Goal: Task Accomplishment & Management: Manage account settings

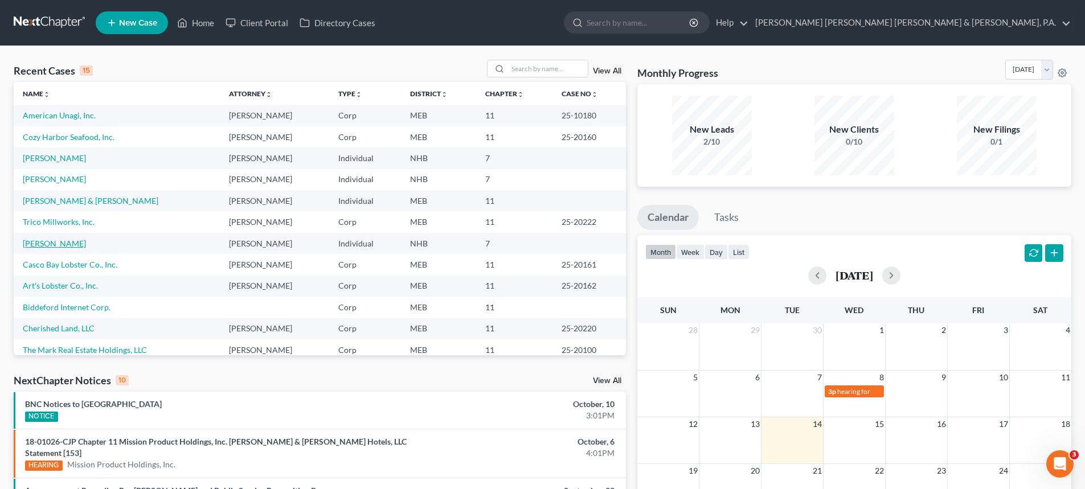
click at [54, 242] on link "[PERSON_NAME]" at bounding box center [54, 244] width 63 height 10
select select "10"
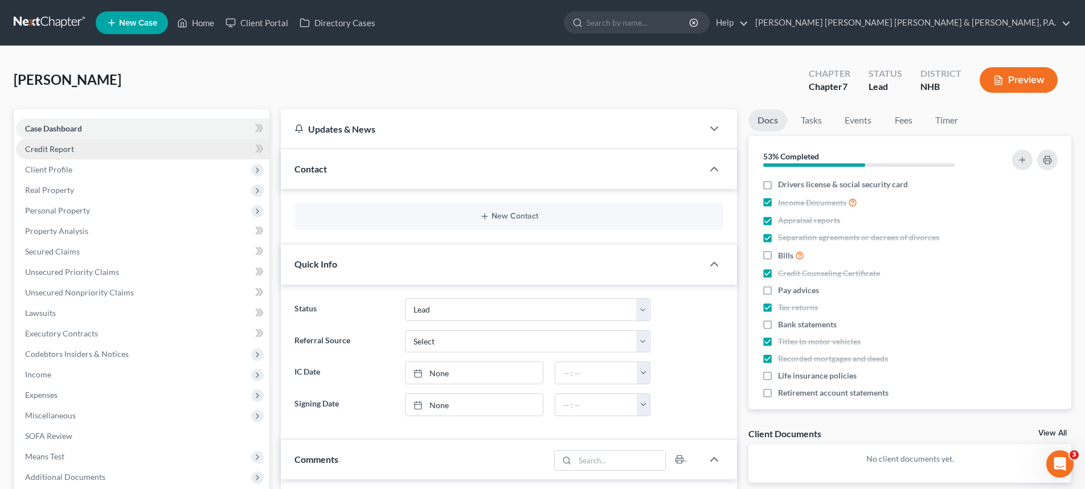
click at [86, 146] on link "Credit Report" at bounding box center [142, 149] width 253 height 21
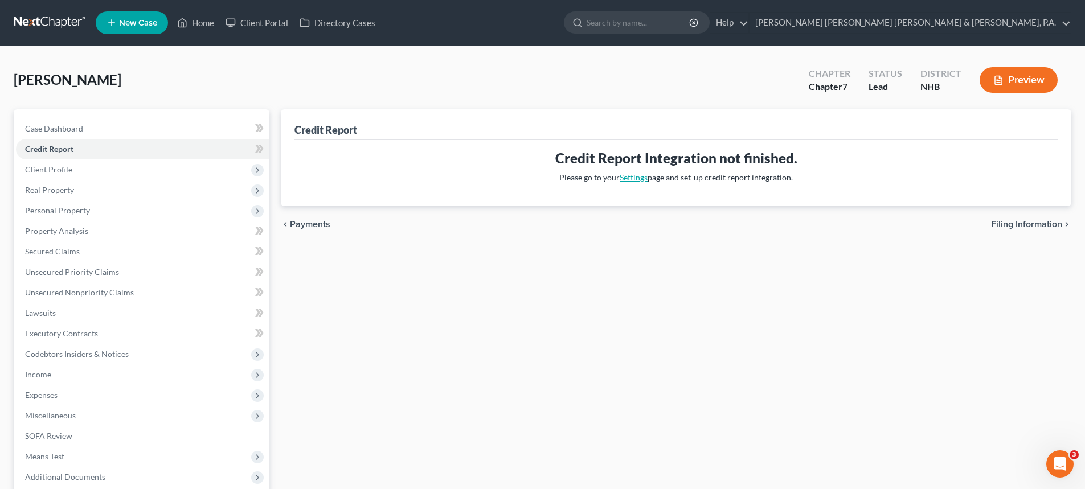
click at [636, 175] on link "Settings" at bounding box center [634, 178] width 28 height 10
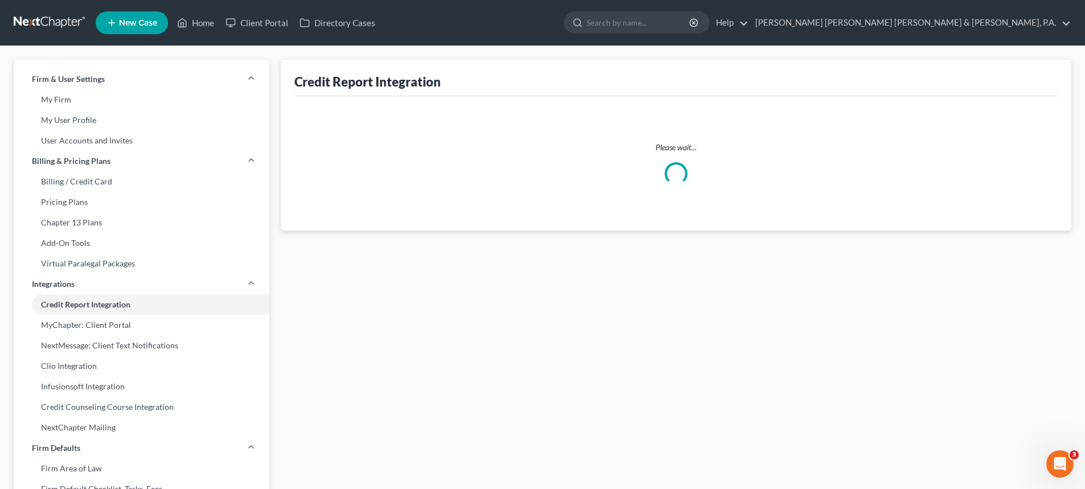
select select "20"
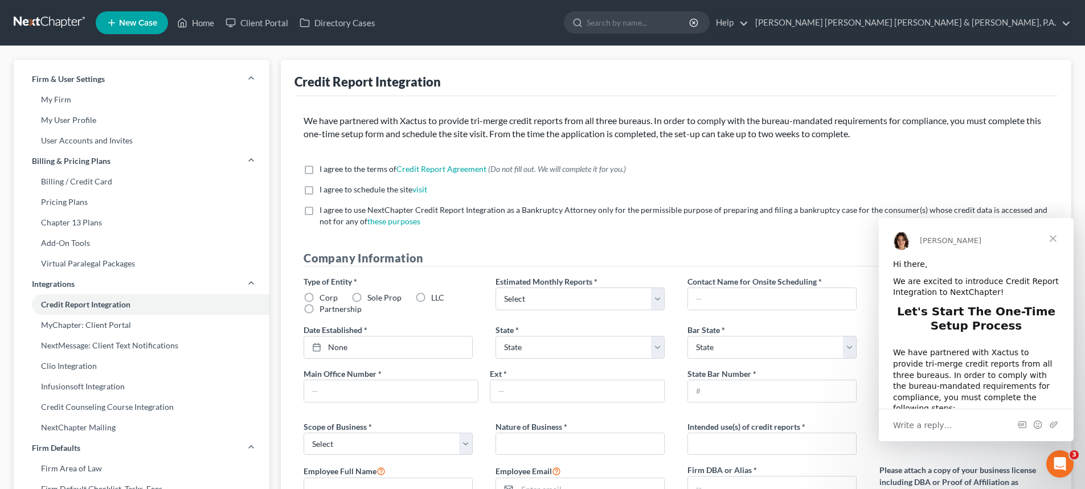
click at [1052, 239] on span "Close" at bounding box center [1053, 238] width 41 height 41
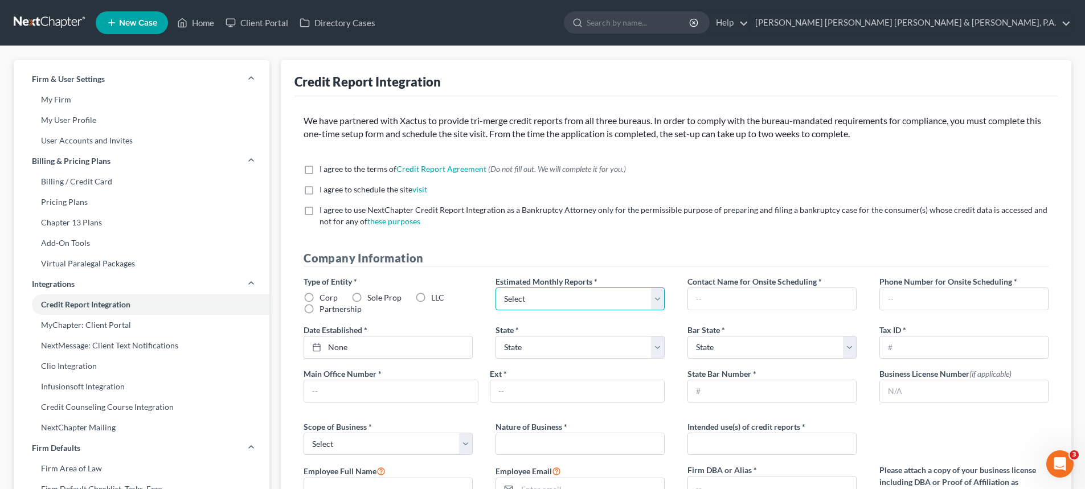
click at [658, 299] on select "Select 1-4 5-10 11-20 [PHONE_NUMBER] [PHONE_NUMBER] More than 100" at bounding box center [579, 299] width 169 height 23
select select "0"
click at [495, 288] on select "Select 1-4 5-10 11-20 [PHONE_NUMBER] [PHONE_NUMBER] More than 100" at bounding box center [579, 299] width 169 height 23
click at [820, 280] on span "*" at bounding box center [819, 282] width 3 height 12
click at [1060, 462] on icon "Open Intercom Messenger" at bounding box center [1058, 462] width 19 height 19
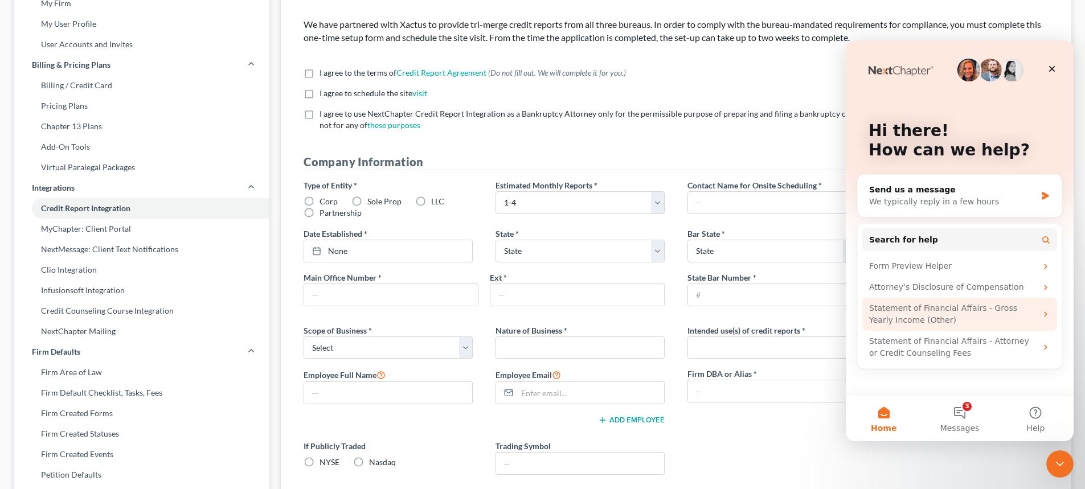
scroll to position [114, 0]
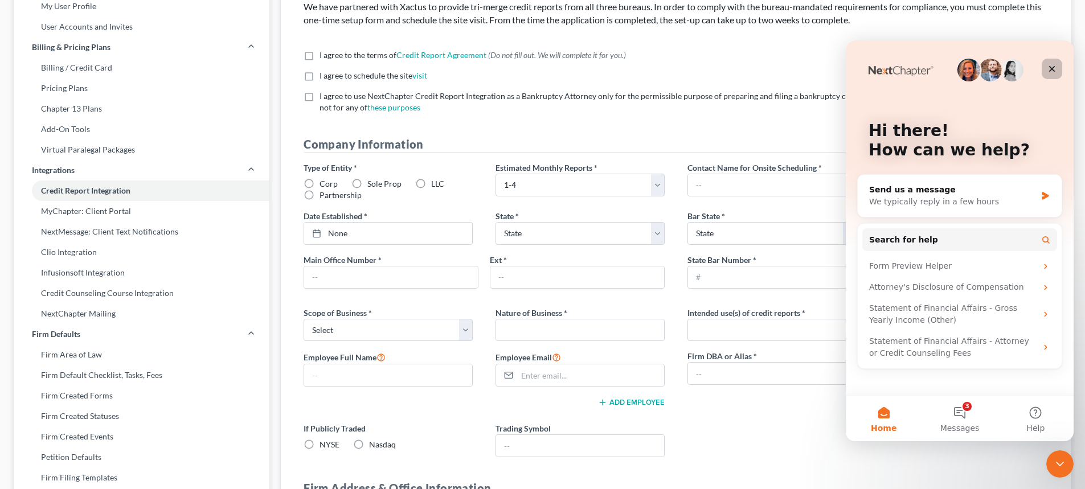
click at [1052, 66] on icon "Close" at bounding box center [1051, 68] width 9 height 9
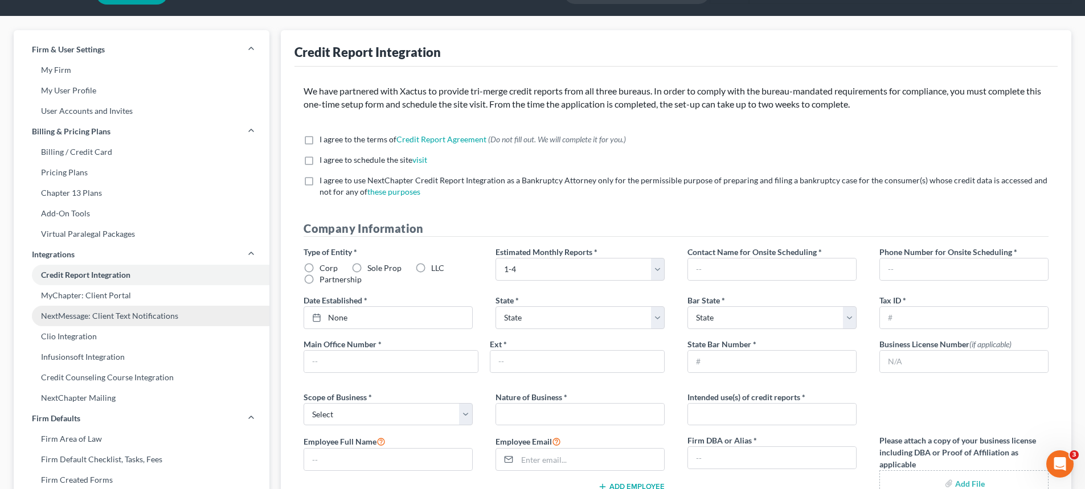
scroll to position [0, 0]
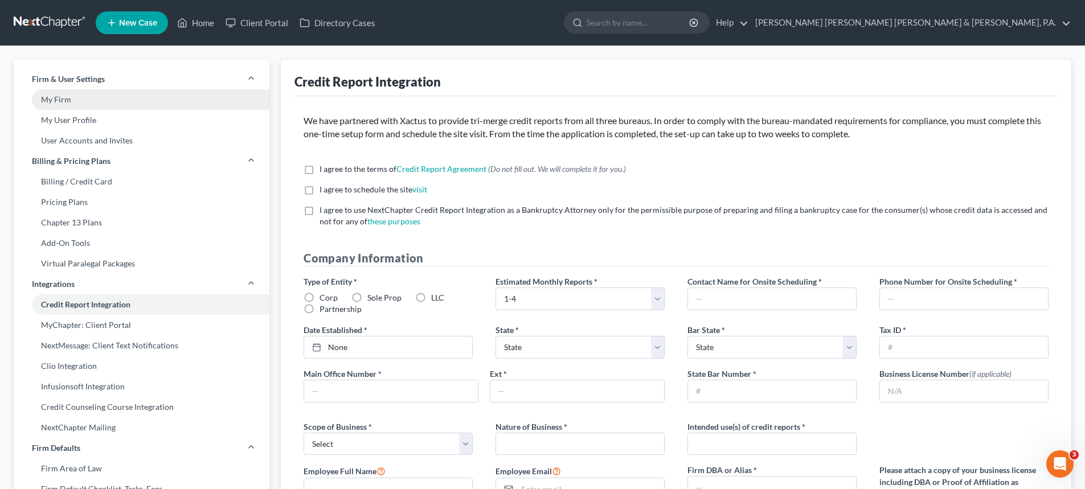
click at [77, 99] on link "My Firm" at bounding box center [142, 99] width 256 height 21
select select "24"
select select "20"
